Goal: Information Seeking & Learning: Get advice/opinions

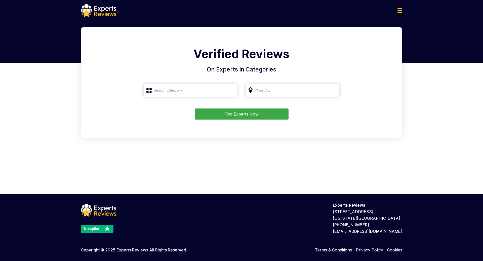
click at [186, 86] on input "search" at bounding box center [190, 91] width 94 height 14
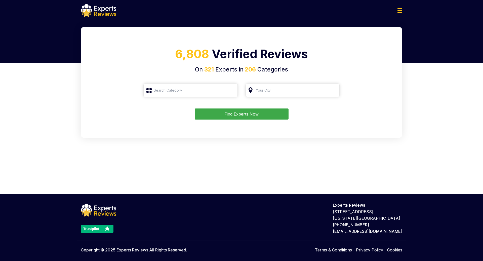
type input "Roofing"
click at [227, 116] on button "Find Experts Now" at bounding box center [242, 113] width 94 height 11
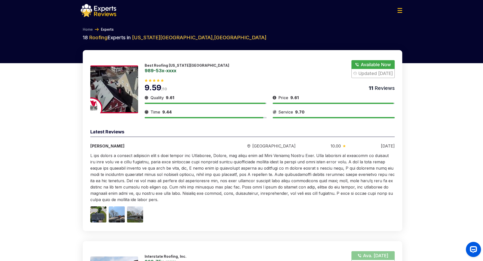
click at [167, 71] on link "989-53x-xxxx" at bounding box center [187, 70] width 85 height 5
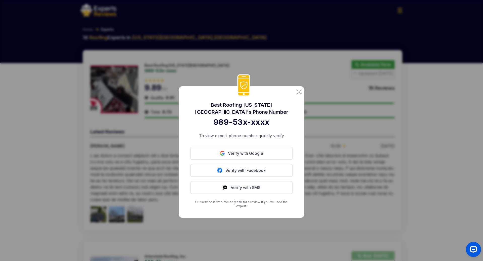
click at [299, 93] on img at bounding box center [299, 92] width 4 height 4
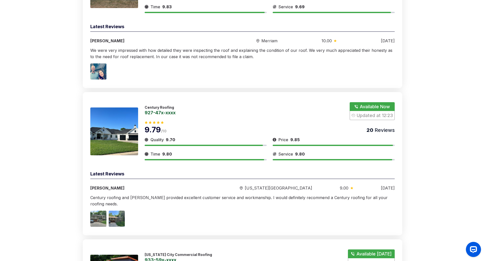
scroll to position [295, 0]
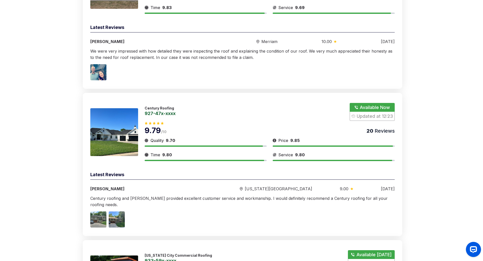
click at [171, 112] on link "927-47x-xxxx" at bounding box center [160, 113] width 31 height 5
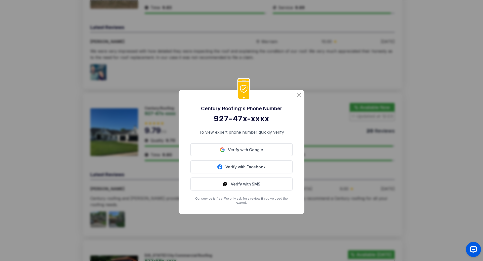
click at [297, 97] on img at bounding box center [299, 95] width 4 height 4
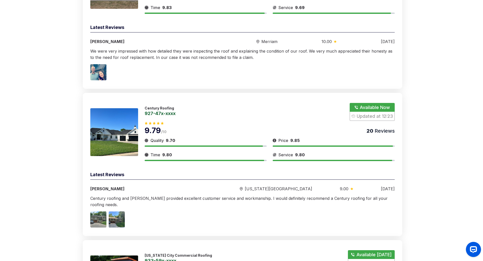
click at [161, 106] on p "Century Roofing" at bounding box center [160, 108] width 31 height 4
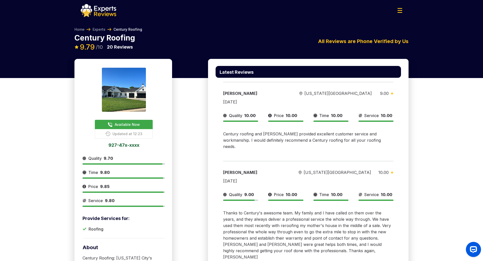
scroll to position [295, 0]
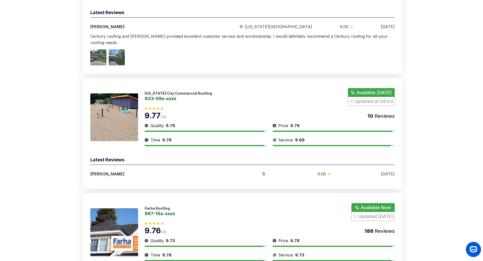
click at [170, 91] on p "Kansas City Commercial Roofing" at bounding box center [178, 93] width 67 height 4
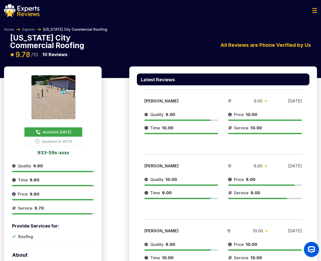
click at [22, 13] on img at bounding box center [21, 10] width 35 height 13
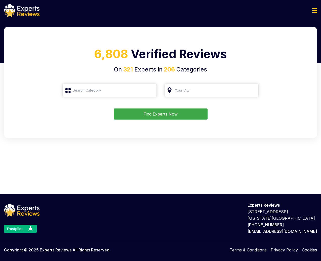
type input "Roofing"
click at [148, 114] on button "Find Experts Now" at bounding box center [161, 113] width 94 height 11
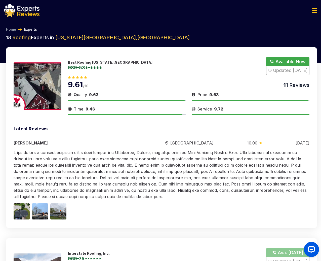
click at [87, 62] on p "Best Roofing [US_STATE][GEOGRAPHIC_DATA]" at bounding box center [110, 62] width 85 height 4
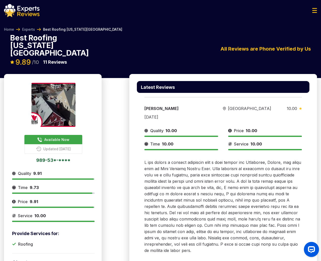
click at [24, 14] on img at bounding box center [21, 10] width 35 height 13
